Goal: Use online tool/utility

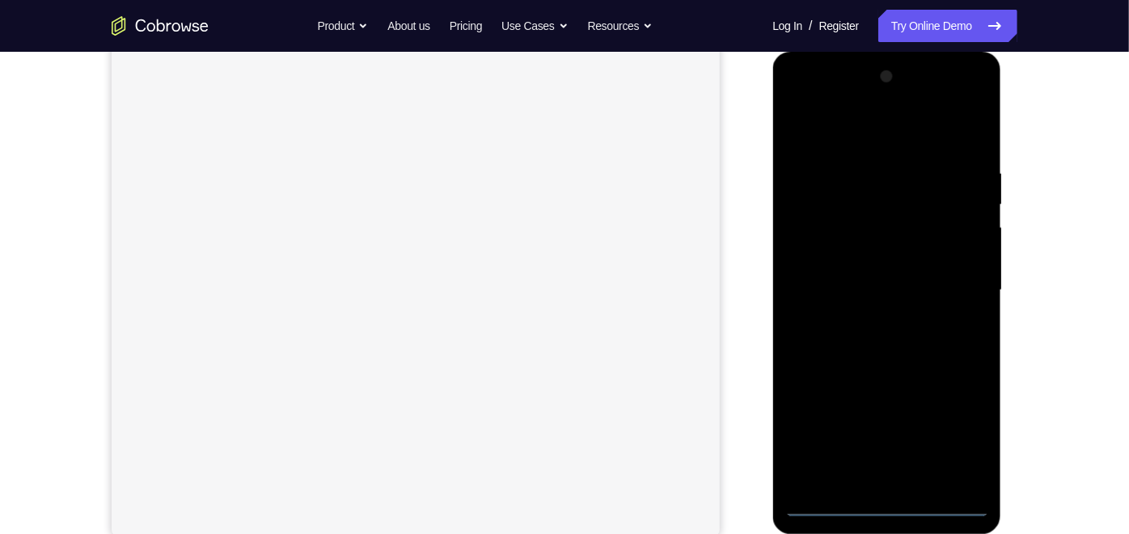
click at [885, 506] on div at bounding box center [887, 289] width 204 height 453
click at [961, 442] on div at bounding box center [887, 289] width 204 height 453
click at [890, 124] on div at bounding box center [887, 289] width 204 height 453
click at [955, 276] on div at bounding box center [887, 289] width 204 height 453
click at [867, 318] on div at bounding box center [887, 289] width 204 height 453
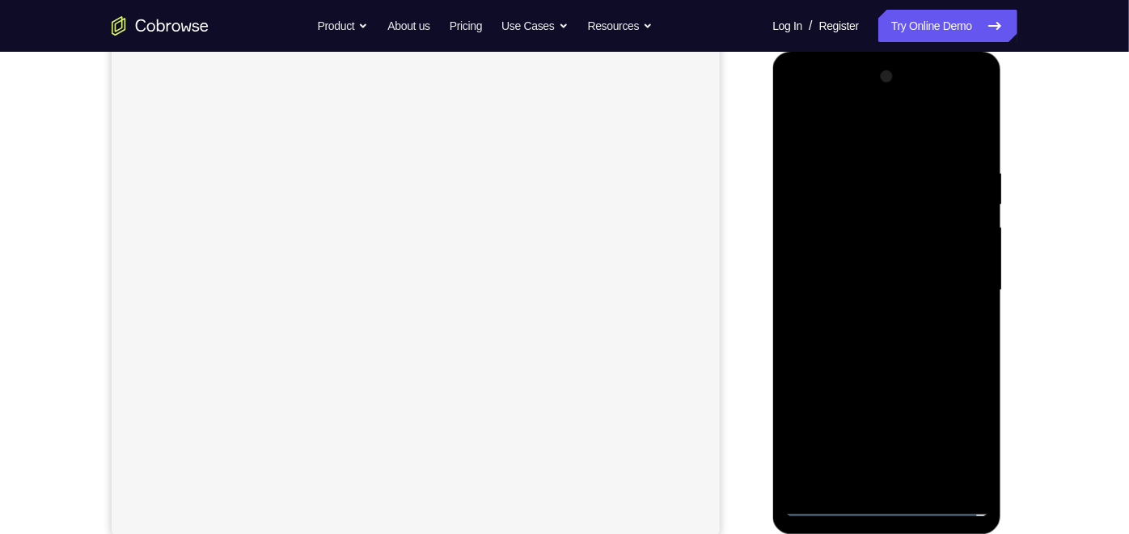
click at [844, 276] on div at bounding box center [887, 289] width 204 height 453
click at [866, 249] on div at bounding box center [887, 289] width 204 height 453
click at [908, 288] on div at bounding box center [887, 289] width 204 height 453
click at [895, 341] on div at bounding box center [887, 289] width 204 height 453
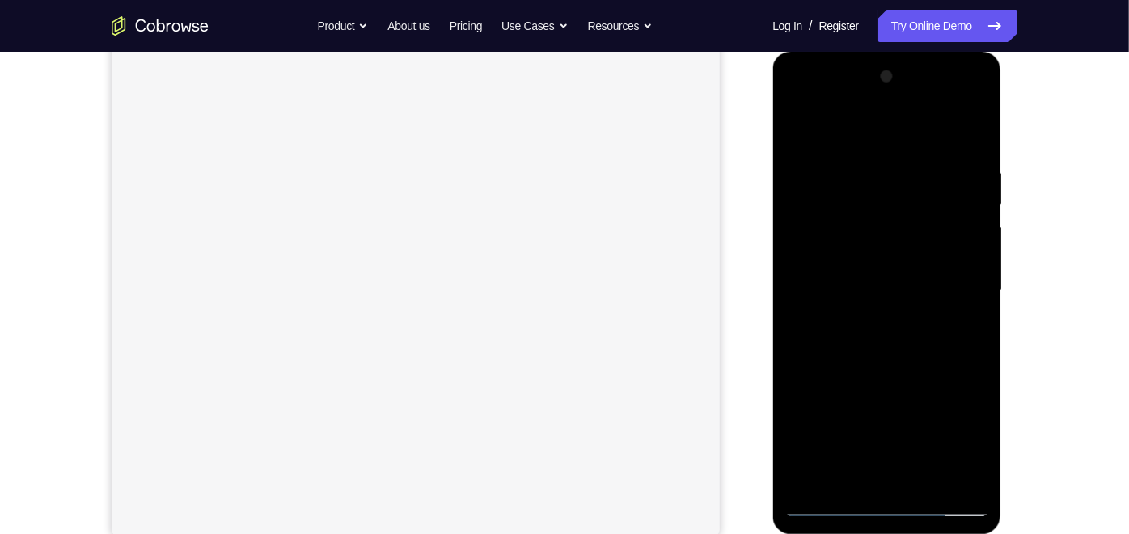
click at [895, 341] on div at bounding box center [887, 289] width 204 height 453
click at [924, 336] on div at bounding box center [887, 289] width 204 height 453
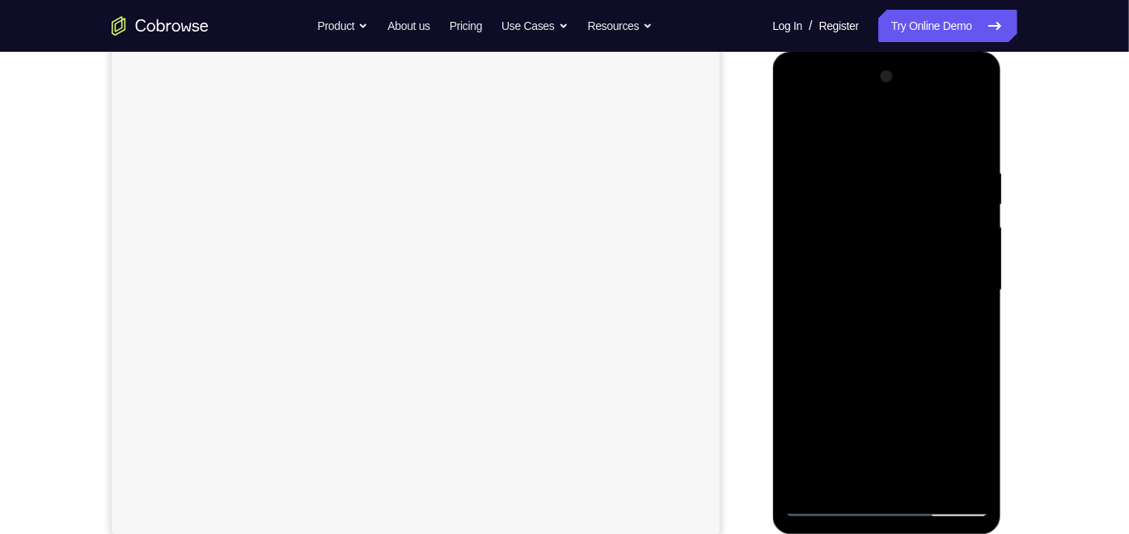
click at [966, 305] on div at bounding box center [887, 289] width 204 height 453
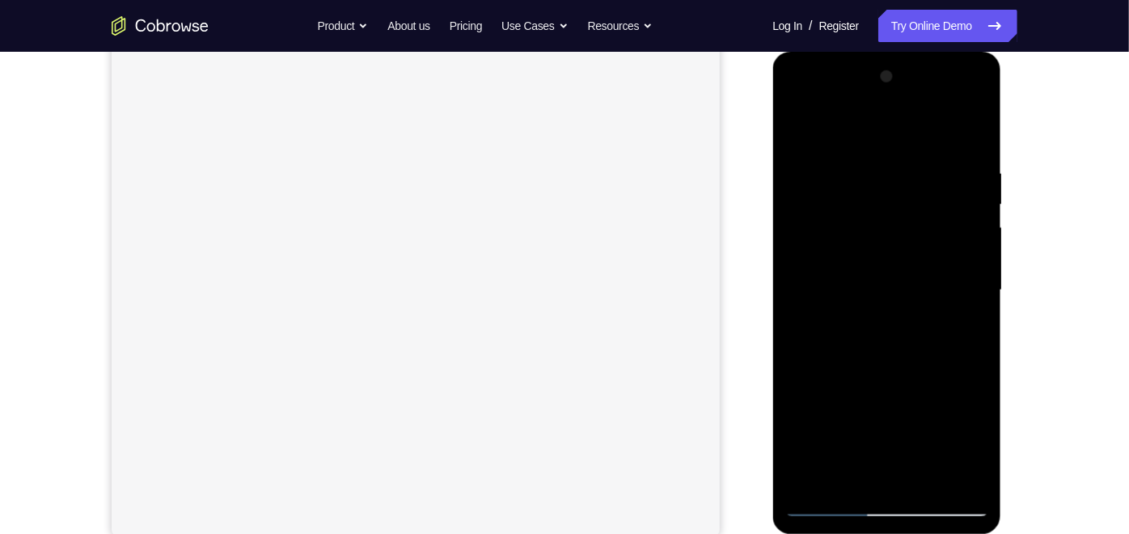
click at [890, 363] on div at bounding box center [887, 289] width 204 height 453
click at [933, 478] on div at bounding box center [887, 289] width 204 height 453
click at [876, 372] on div at bounding box center [887, 289] width 204 height 453
click at [875, 277] on div at bounding box center [887, 289] width 204 height 453
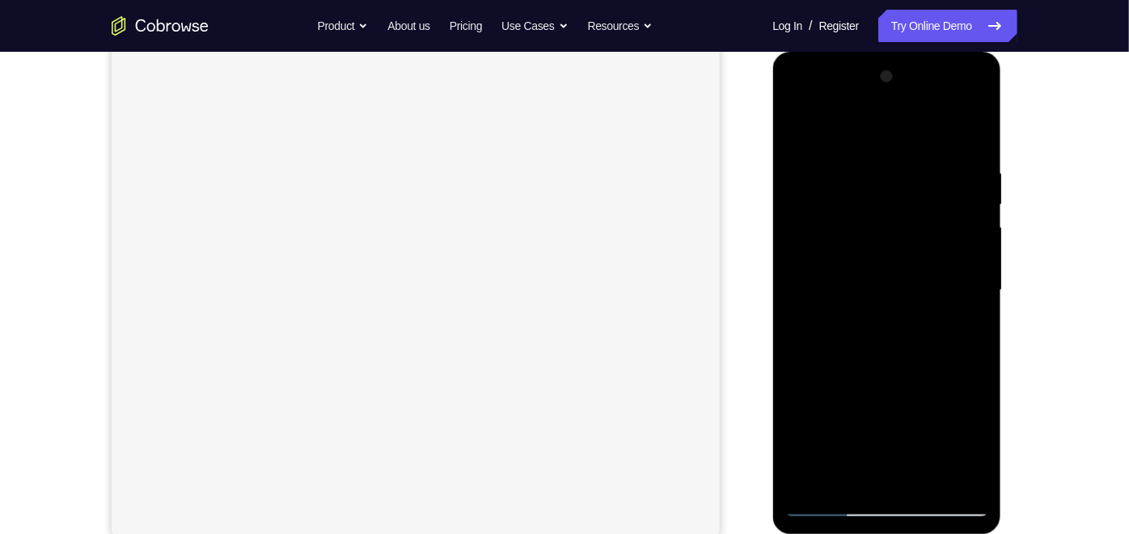
click at [793, 129] on div at bounding box center [887, 289] width 204 height 453
click at [917, 205] on div at bounding box center [887, 289] width 204 height 453
click at [793, 124] on div at bounding box center [887, 289] width 204 height 453
click at [800, 125] on div at bounding box center [887, 289] width 204 height 453
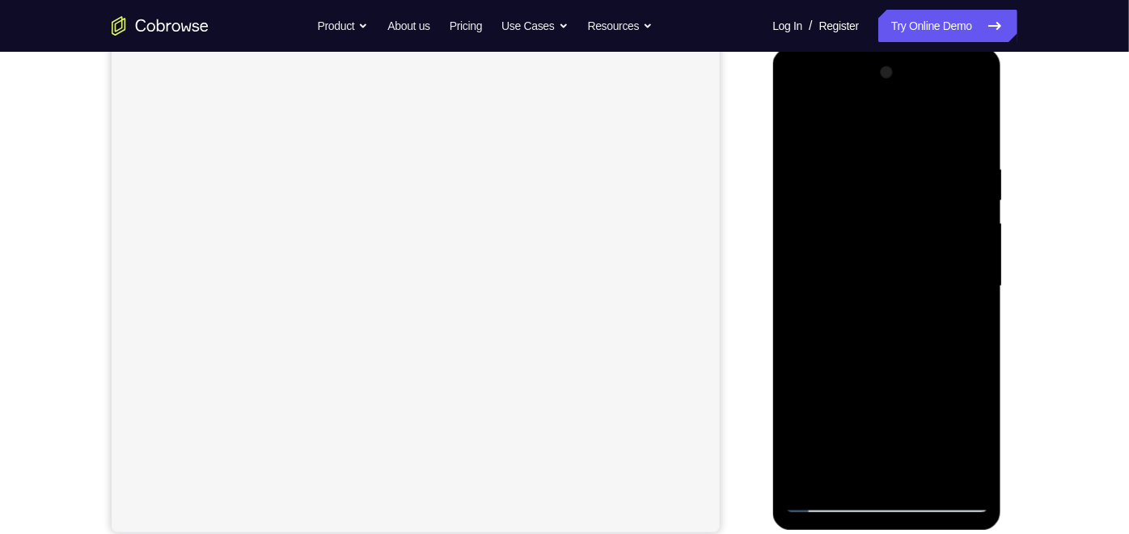
drag, startPoint x: 952, startPoint y: 320, endPoint x: 963, endPoint y: 181, distance: 139.6
click at [963, 181] on div at bounding box center [887, 285] width 204 height 453
drag, startPoint x: 958, startPoint y: 260, endPoint x: 955, endPoint y: 195, distance: 64.8
click at [955, 195] on div at bounding box center [887, 285] width 204 height 453
drag, startPoint x: 912, startPoint y: 371, endPoint x: 911, endPoint y: 287, distance: 84.1
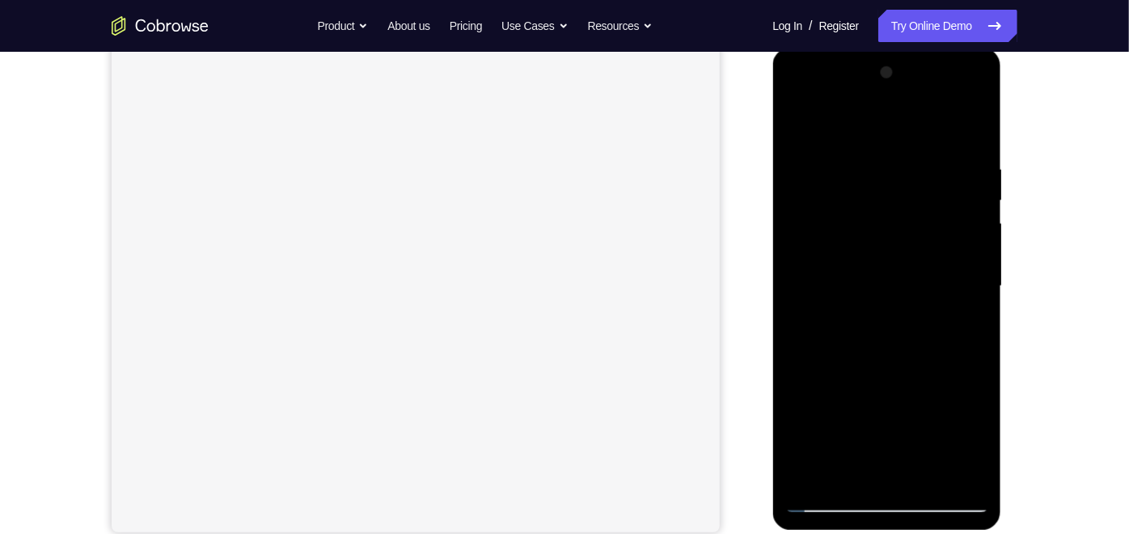
click at [911, 287] on div at bounding box center [887, 285] width 204 height 453
